Goal: Task Accomplishment & Management: Manage account settings

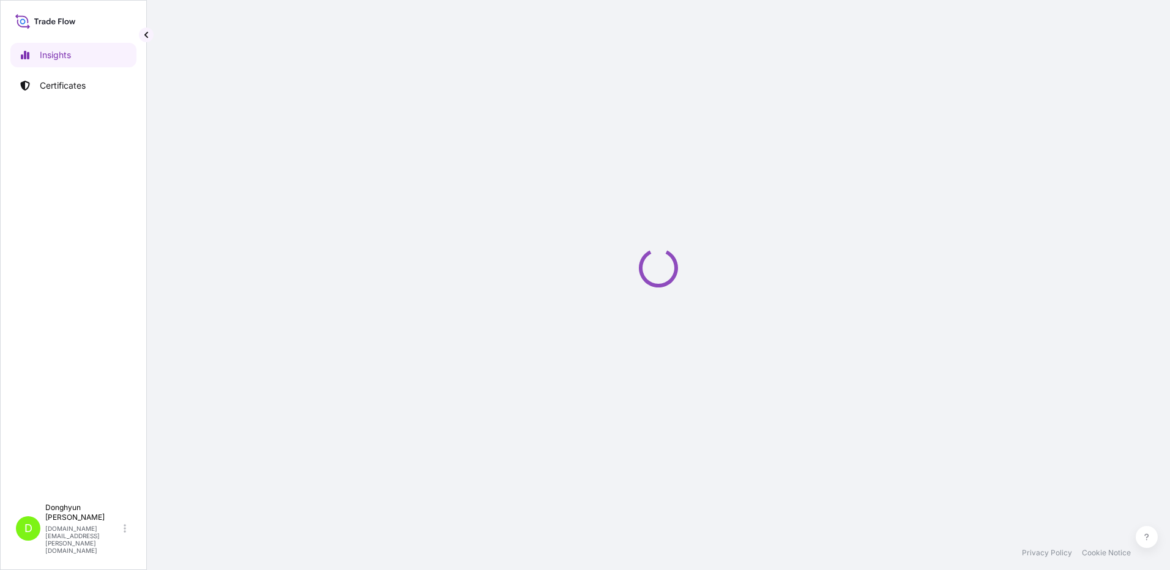
select select "2025"
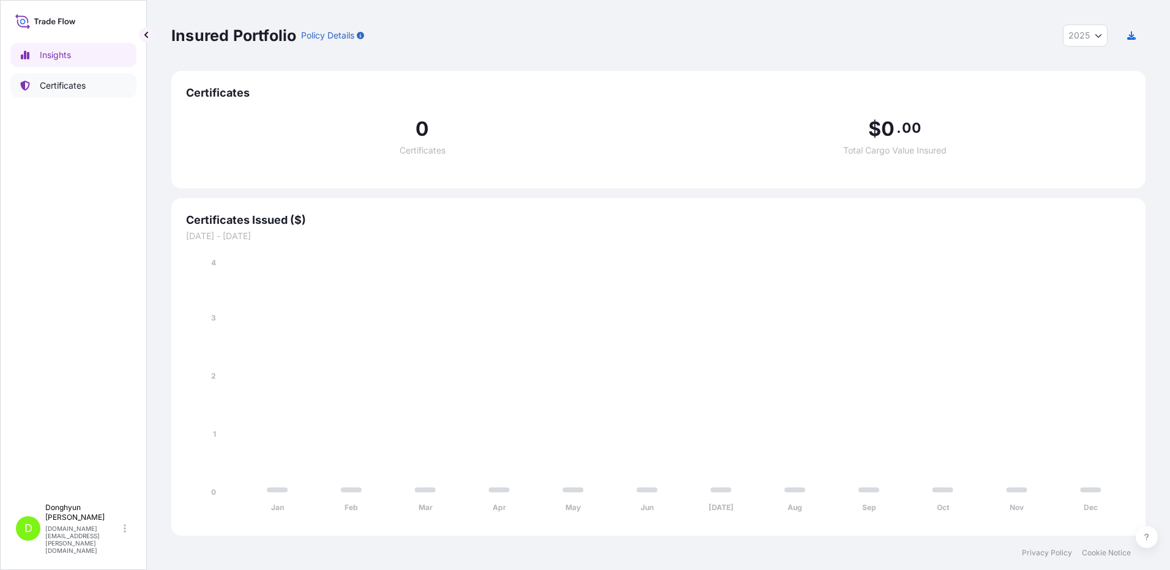
click at [85, 92] on link "Certificates" at bounding box center [73, 85] width 126 height 24
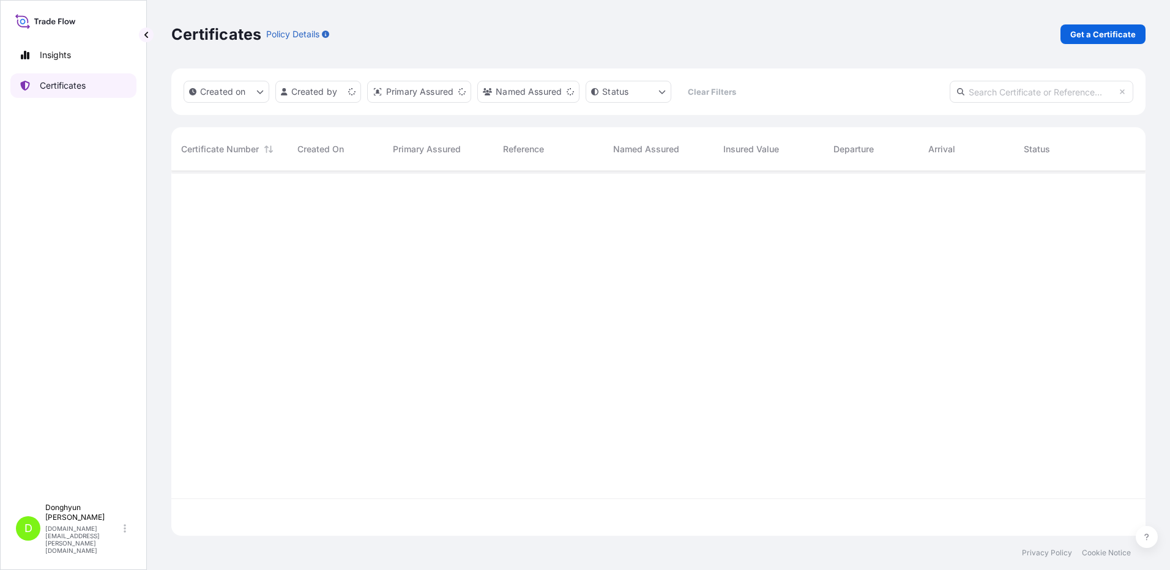
scroll to position [362, 965]
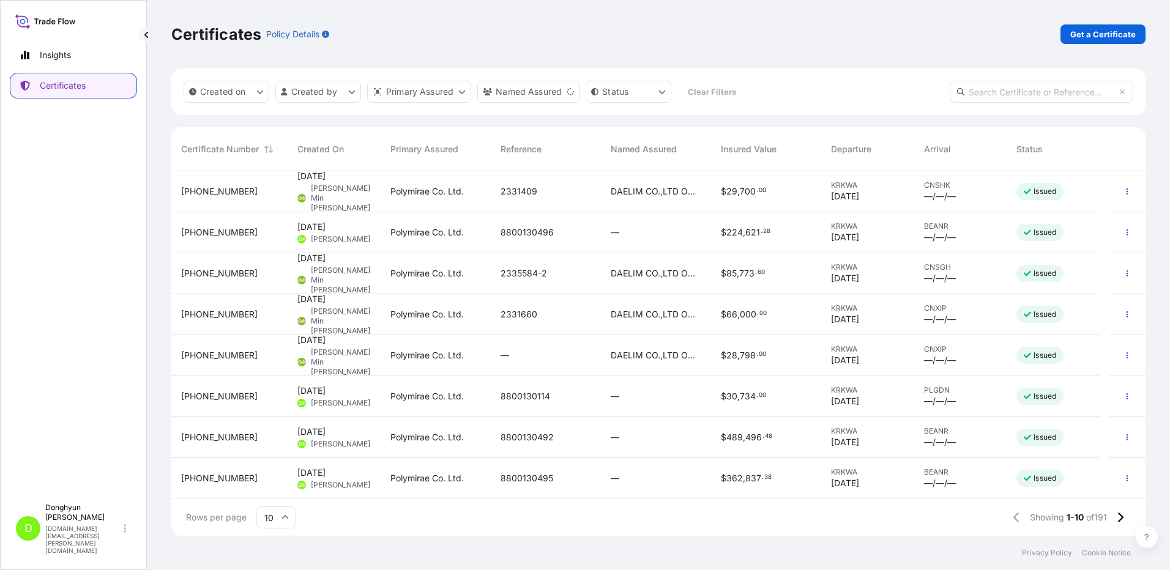
click at [1015, 94] on input "text" at bounding box center [1042, 92] width 184 height 22
paste input "8800130496"
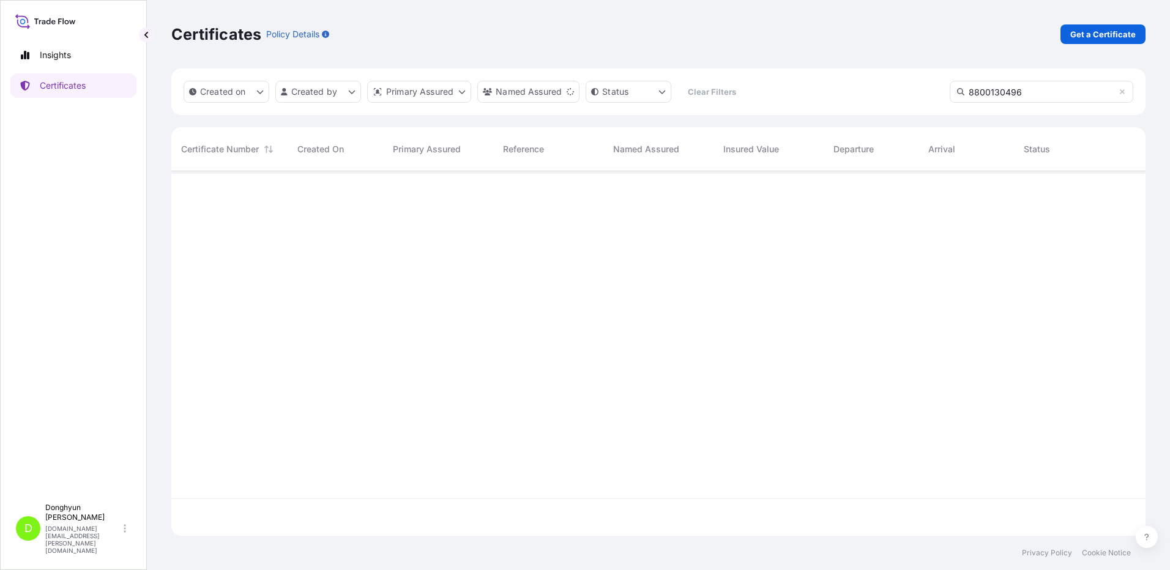
type input "8800130496"
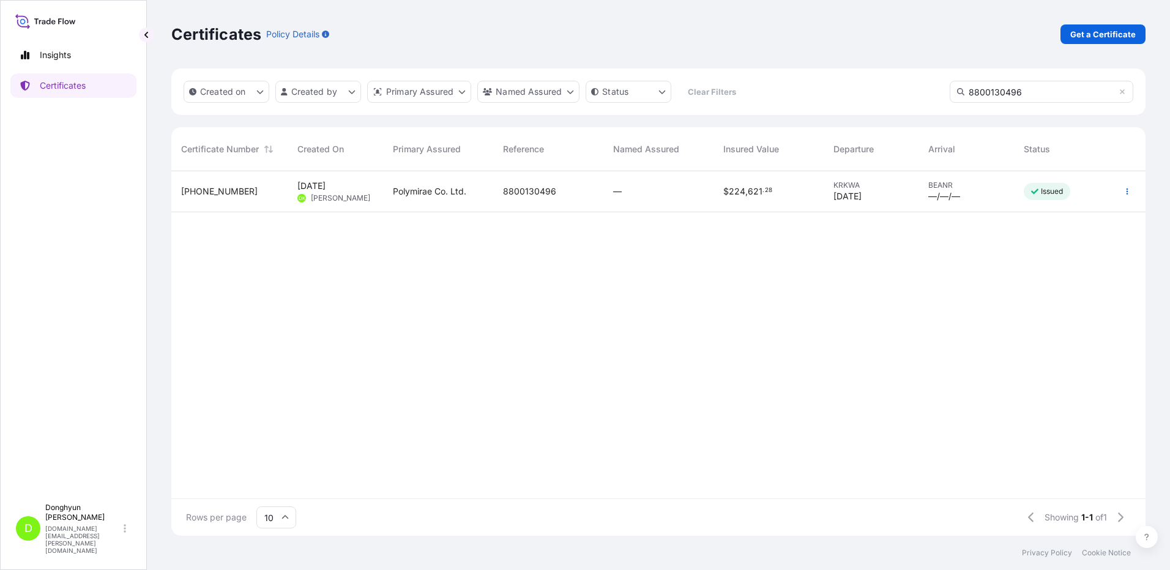
click at [517, 191] on span "8800130496" at bounding box center [529, 191] width 53 height 12
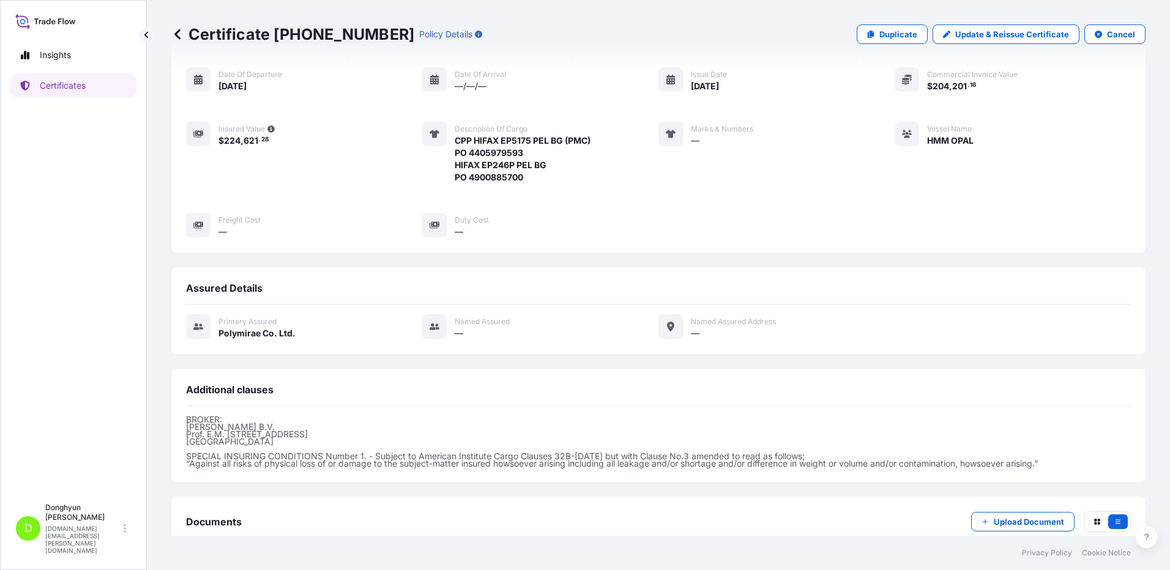
scroll to position [122, 0]
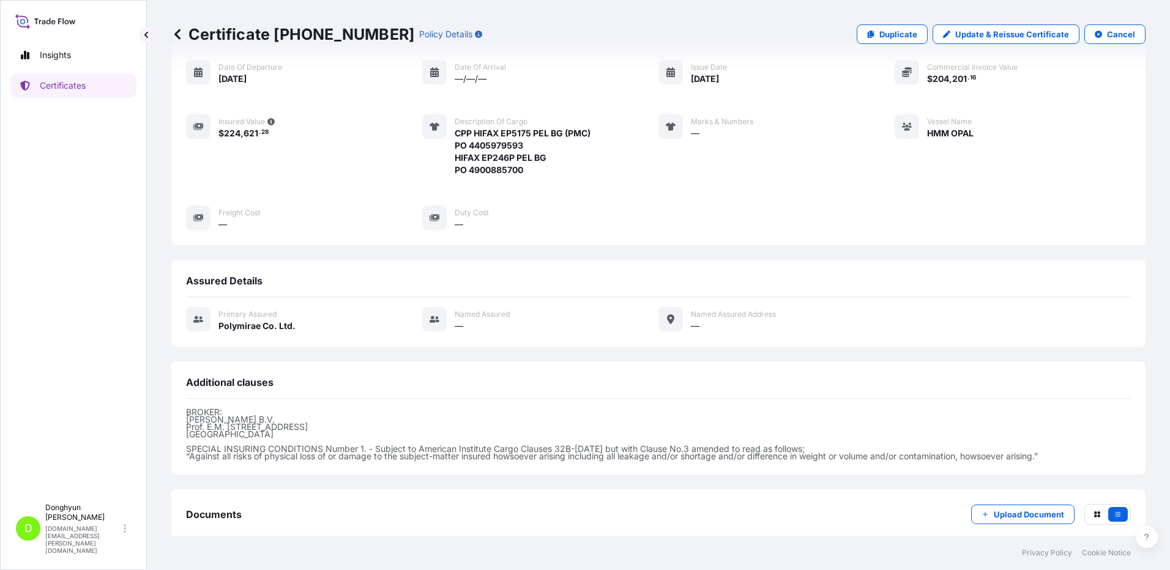
click at [530, 158] on span "CPP HIFAX EP5175 PEL BG (PMC) PO 4405979593 HIFAX EP246P PEL BG PO 4900885700" at bounding box center [523, 151] width 136 height 49
click at [997, 34] on p "Update & Reissue Certificate" at bounding box center [1012, 34] width 114 height 12
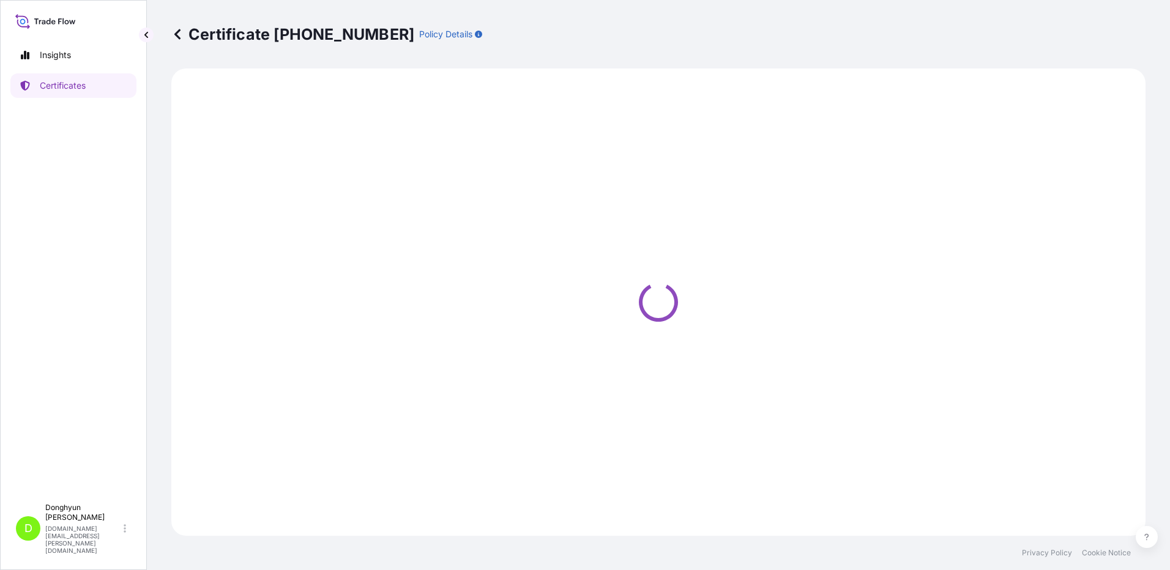
select select "Sea"
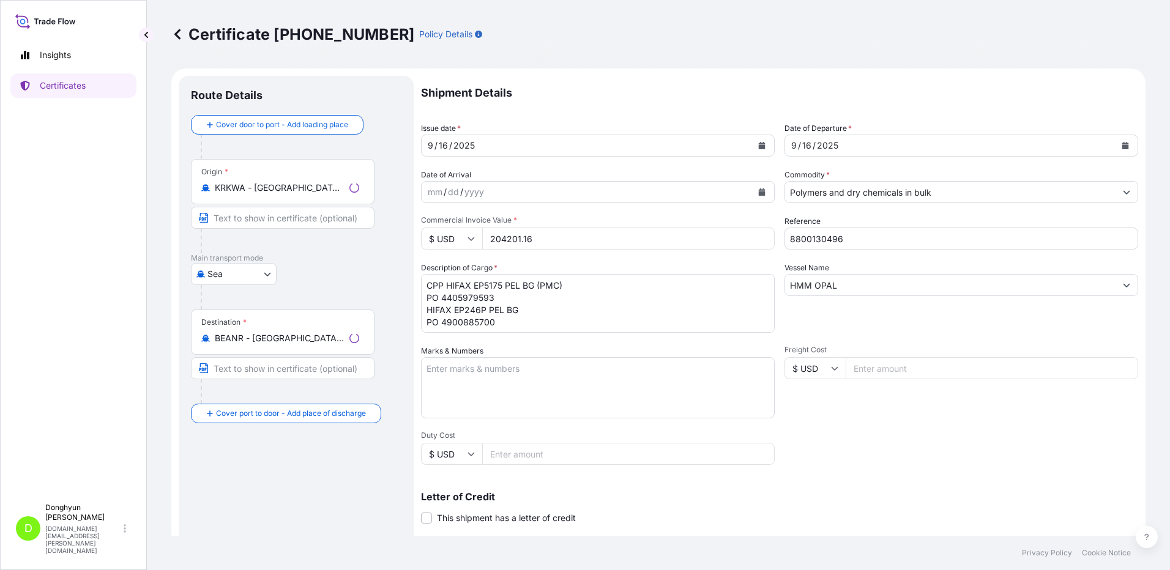
select select "32021"
drag, startPoint x: 442, startPoint y: 299, endPoint x: 418, endPoint y: 283, distance: 28.5
click at [418, 283] on form "Route Details Cover door to port - Add loading place Place of loading Road / In…" at bounding box center [658, 385] width 974 height 632
paste textarea "ifax EP5175 PEL BG (PMC) PO 4406018337"
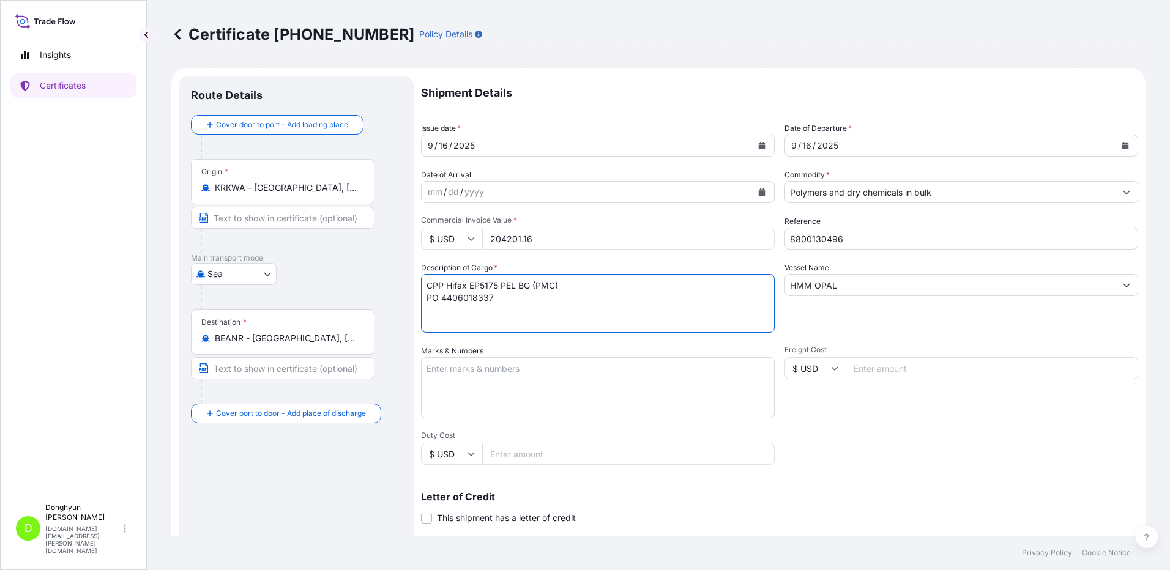
paste textarea "Hifax EP246P PEL BG PO 4900885700"
type textarea "CPP Hifax EP5175 PEL BG (PMC) PO 4406018337 Hifax EP246P PEL BG PO 4900885700"
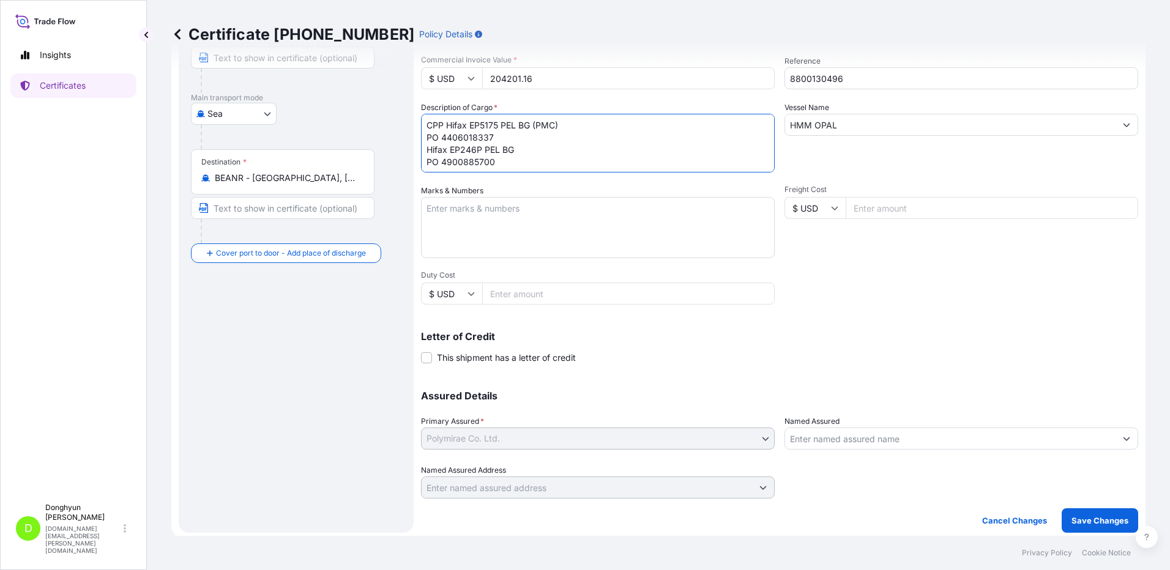
scroll to position [165, 0]
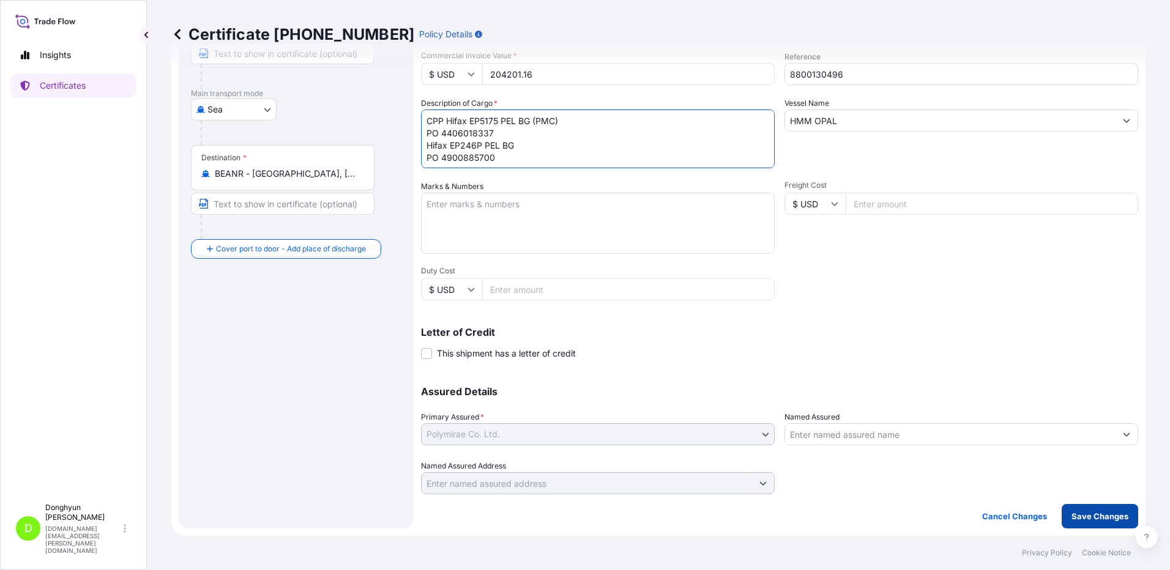
click at [1078, 519] on p "Save Changes" at bounding box center [1099, 516] width 57 height 12
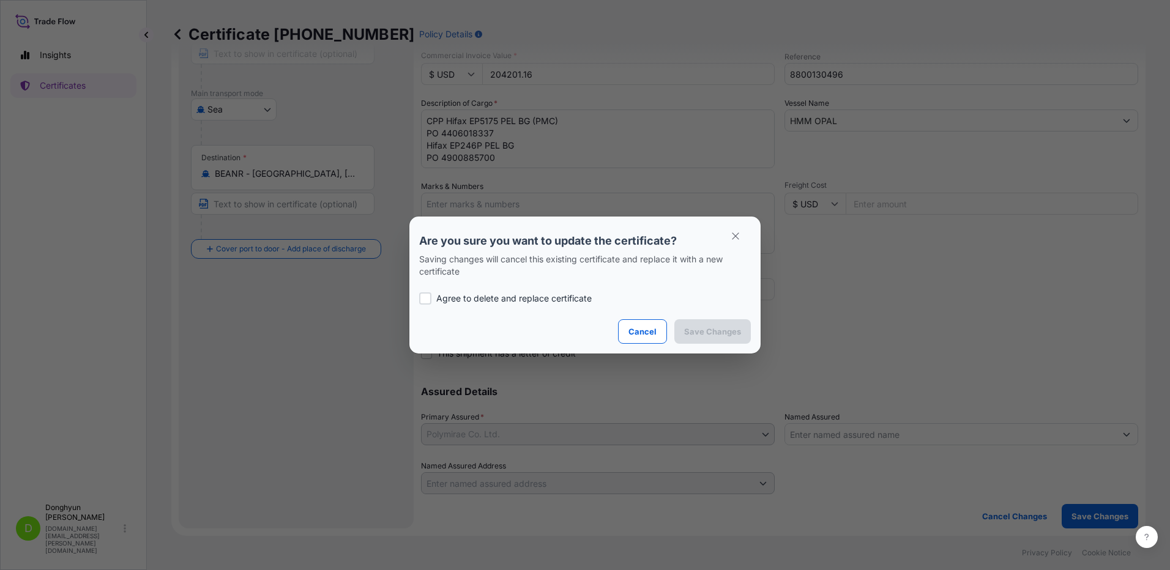
click at [463, 300] on p "Agree to delete and replace certificate" at bounding box center [513, 298] width 155 height 12
checkbox input "true"
click at [704, 332] on p "Save Changes" at bounding box center [712, 331] width 57 height 12
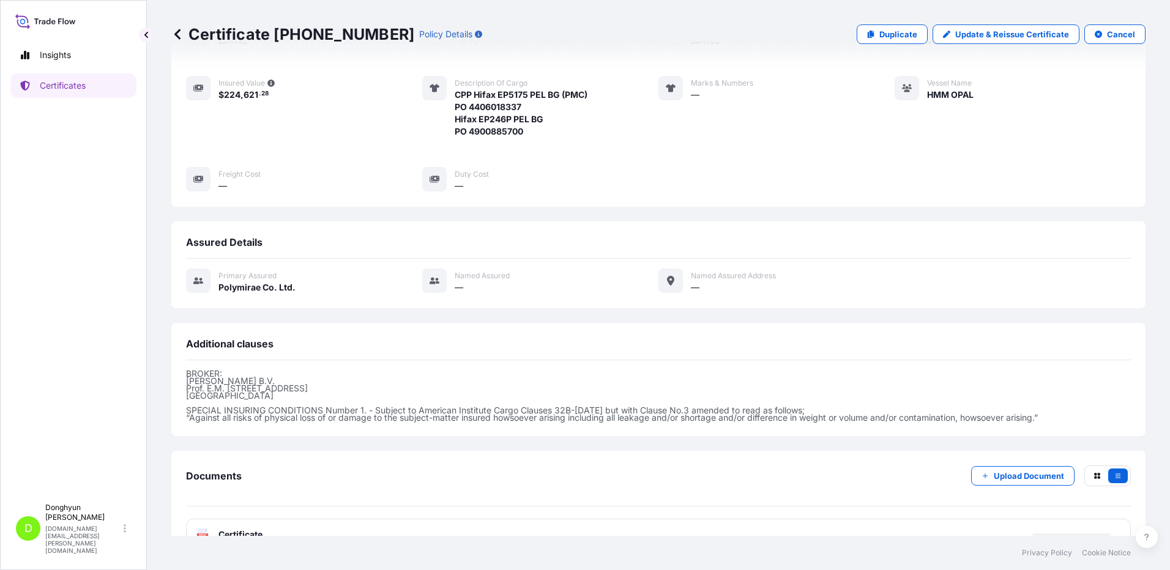
scroll to position [178, 0]
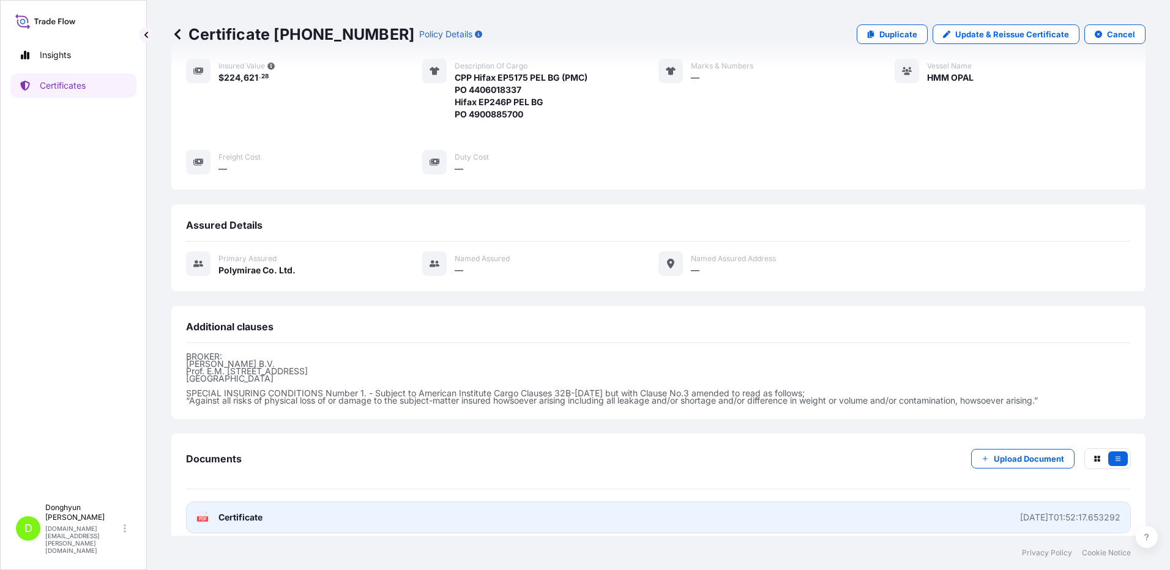
click at [256, 511] on span "Certificate" at bounding box center [240, 517] width 44 height 12
